Goal: Find specific page/section: Find specific page/section

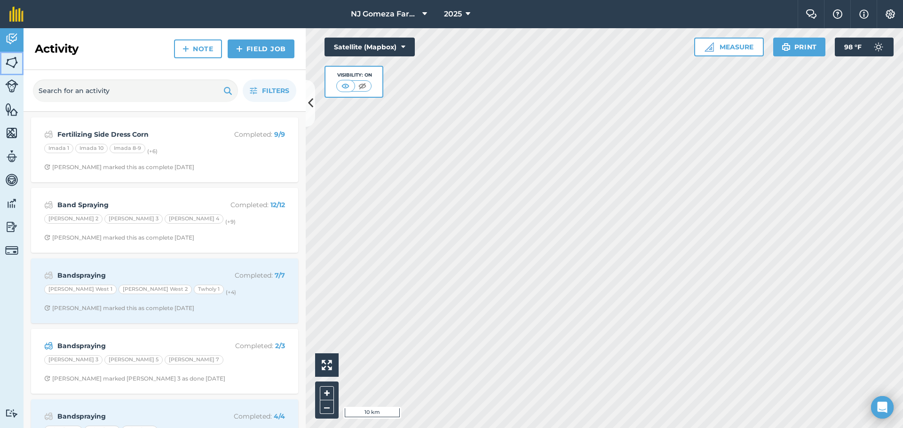
drag, startPoint x: 13, startPoint y: 60, endPoint x: 14, endPoint y: 64, distance: 4.7
click at [13, 60] on img at bounding box center [11, 62] width 13 height 14
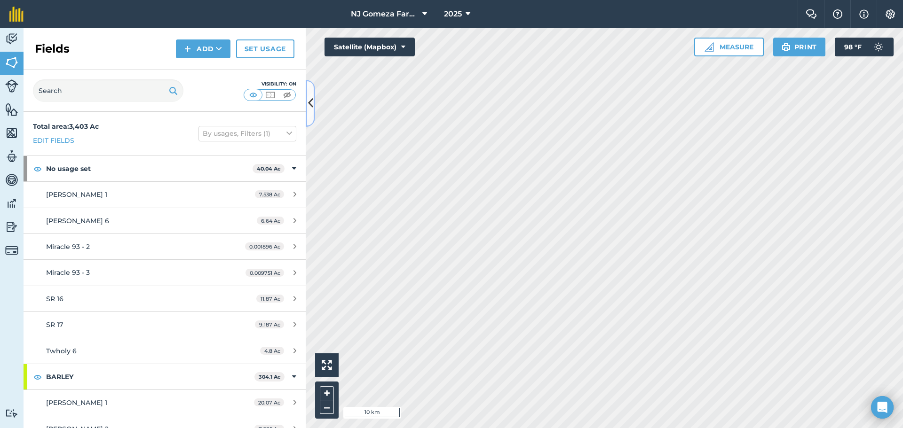
click at [311, 110] on icon at bounding box center [310, 103] width 5 height 16
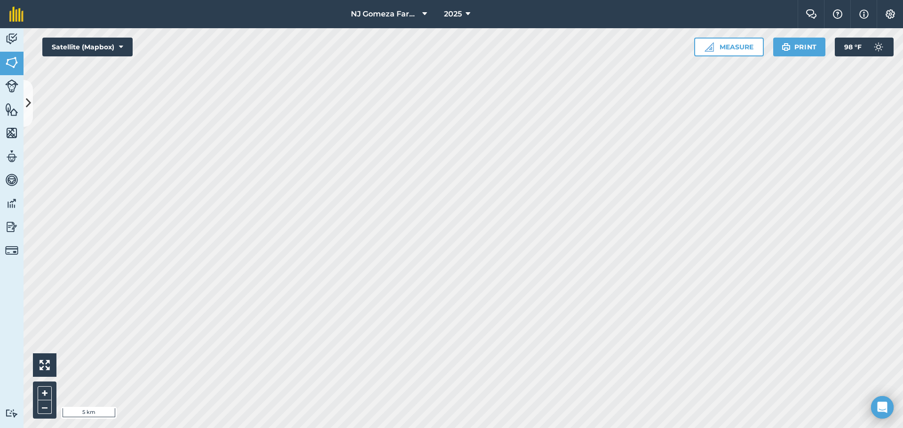
click at [426, 428] on html "NJ Gomeza Farms 2025 Farm Chat Help Info Settings NJ Gomeza Farms - 2025 Printe…" at bounding box center [451, 214] width 903 height 428
